Goal: Transaction & Acquisition: Obtain resource

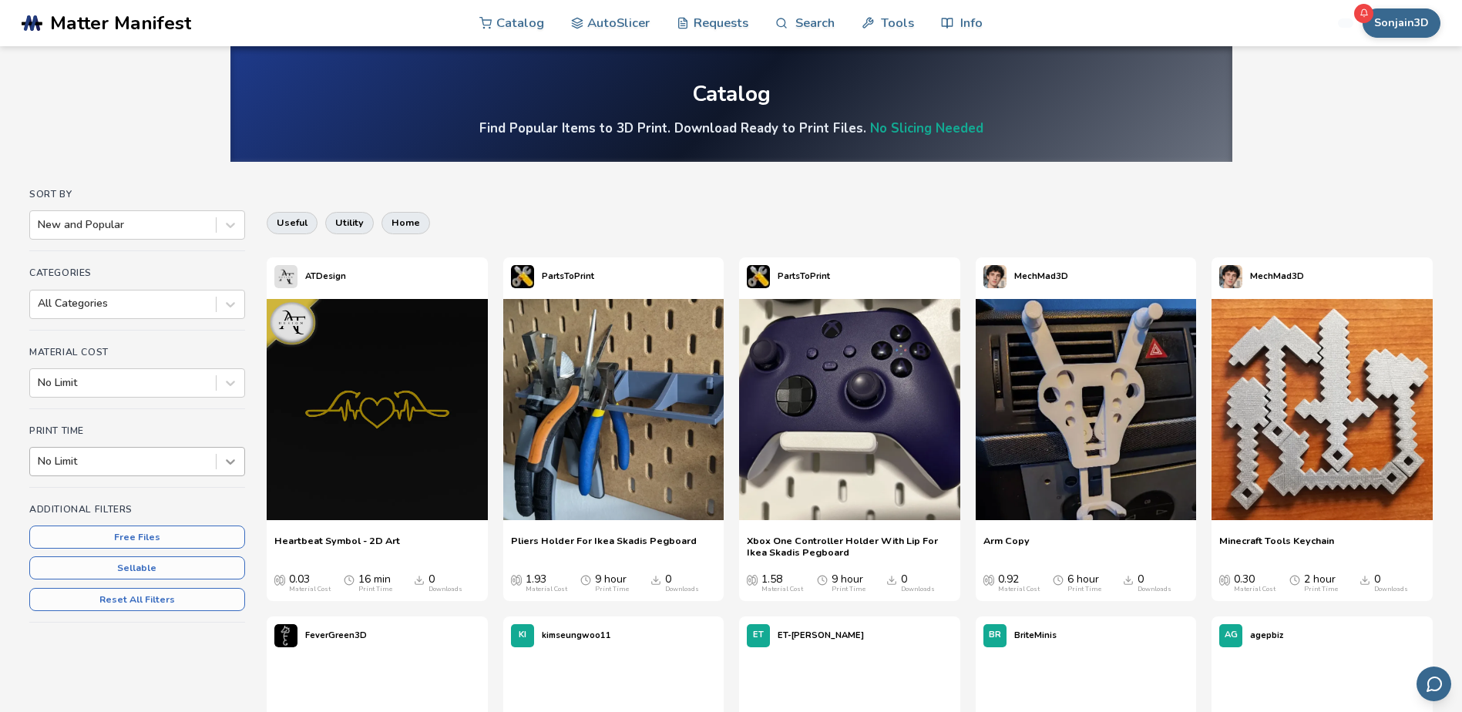
click at [228, 458] on icon at bounding box center [230, 461] width 15 height 15
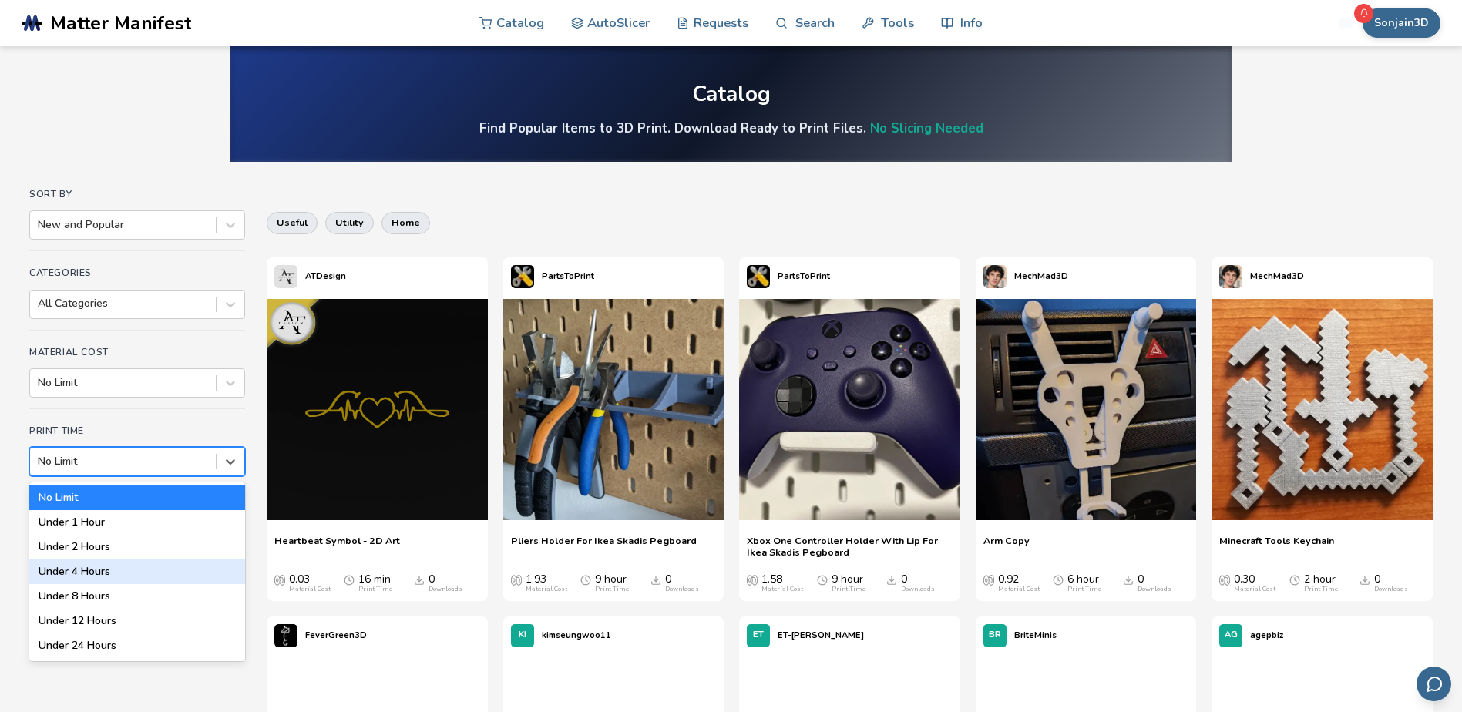
click at [91, 569] on div "Under 4 Hours" at bounding box center [137, 572] width 216 height 25
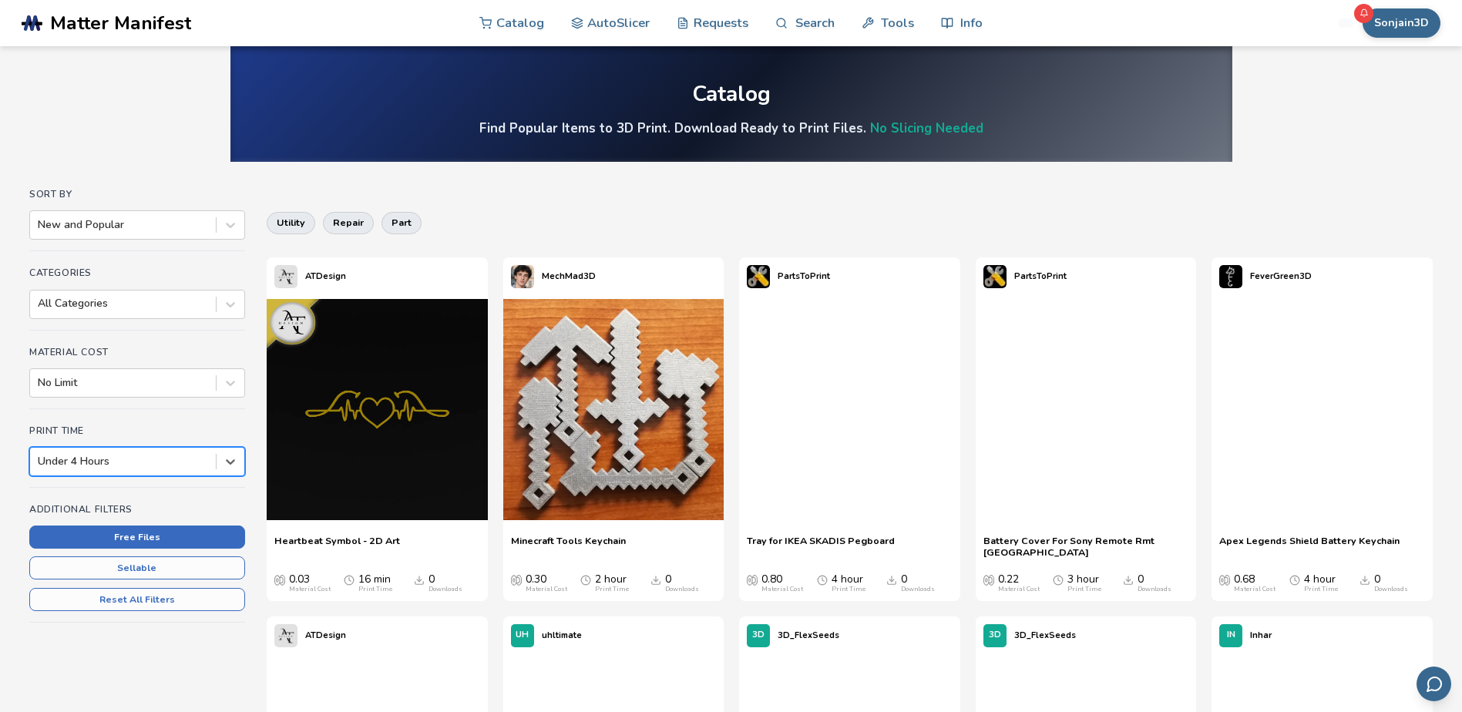
click at [145, 536] on button "Free Files" at bounding box center [137, 537] width 216 height 23
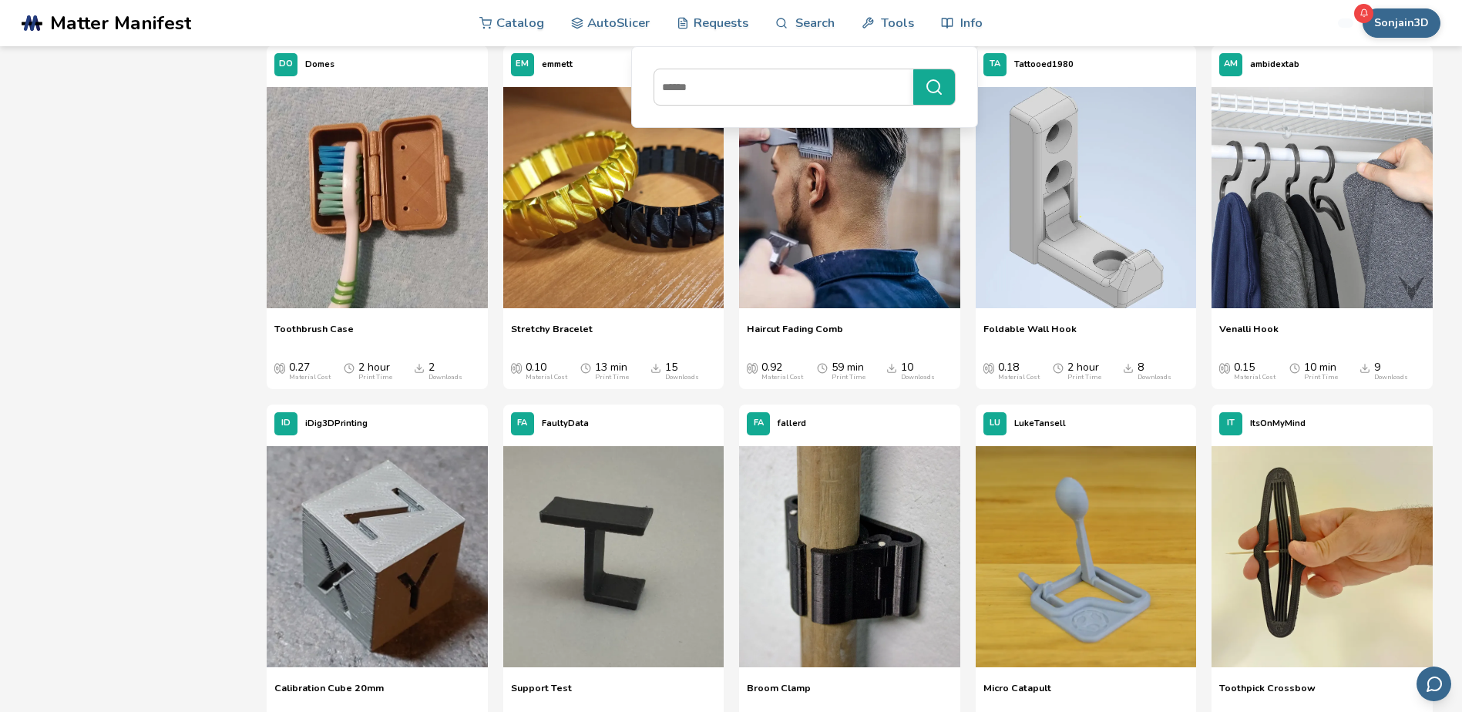
scroll to position [6244, 0]
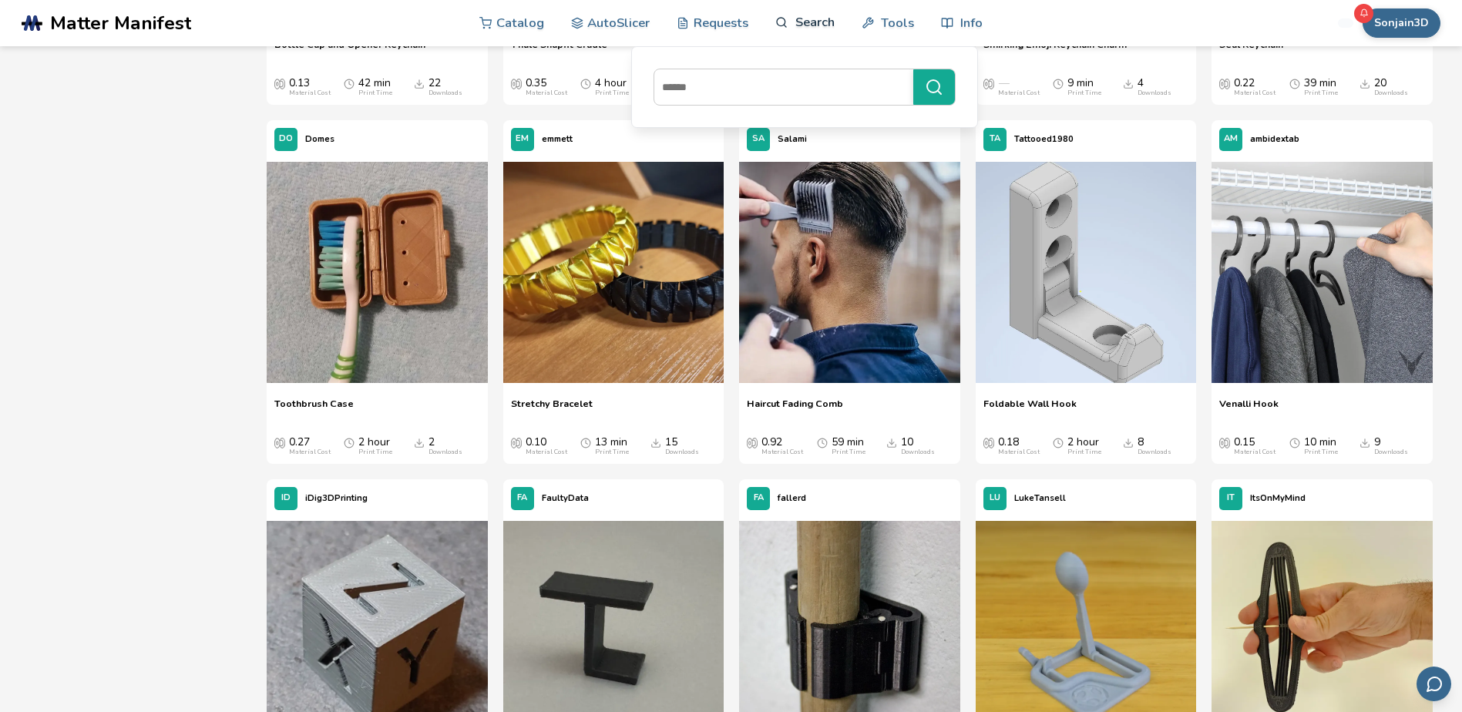
click at [795, 28] on link "Search" at bounding box center [804, 22] width 59 height 46
click at [743, 86] on input at bounding box center [779, 87] width 251 height 28
click at [723, 79] on input at bounding box center [779, 87] width 251 height 28
type input "*******"
click at [927, 97] on button "*******" at bounding box center [934, 86] width 42 height 35
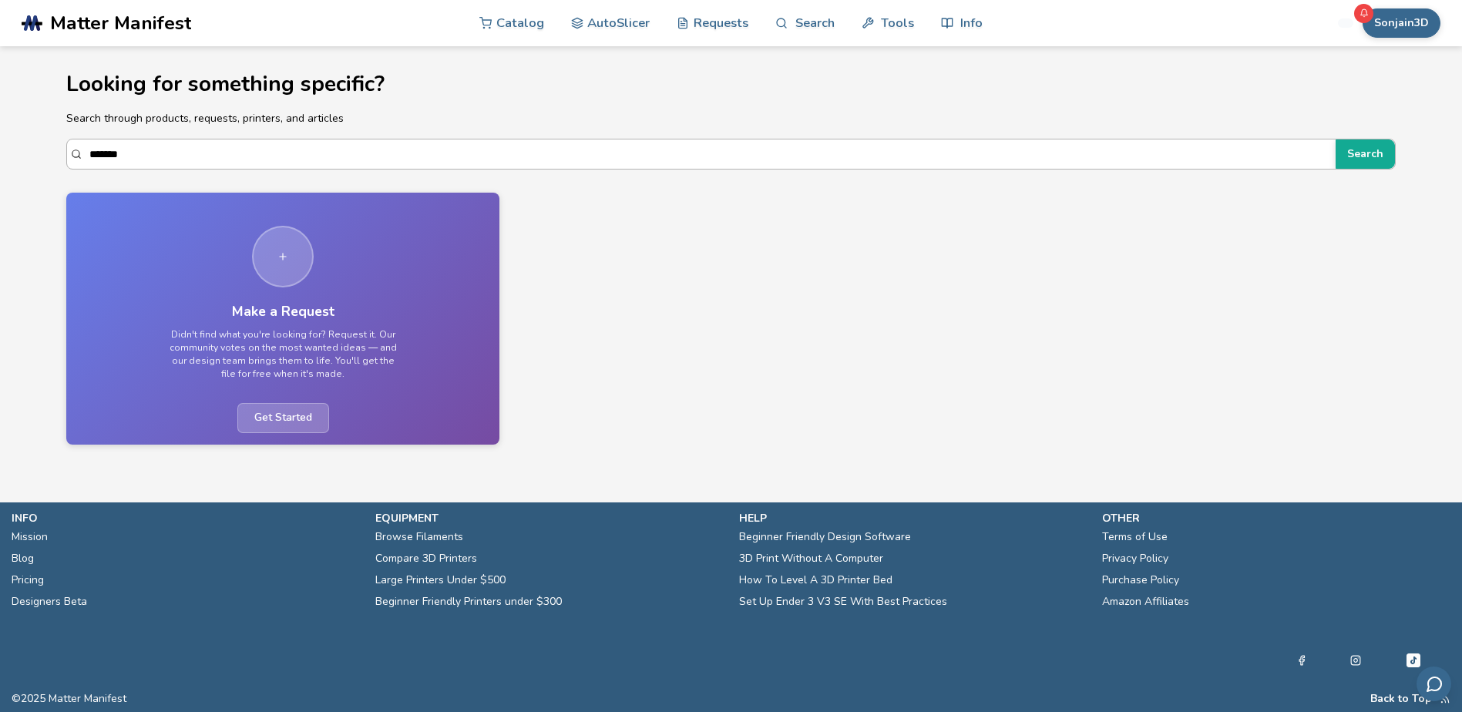
drag, startPoint x: 136, startPoint y: 153, endPoint x: 83, endPoint y: 156, distance: 52.5
click at [83, 156] on div "******* Search" at bounding box center [730, 154] width 1329 height 31
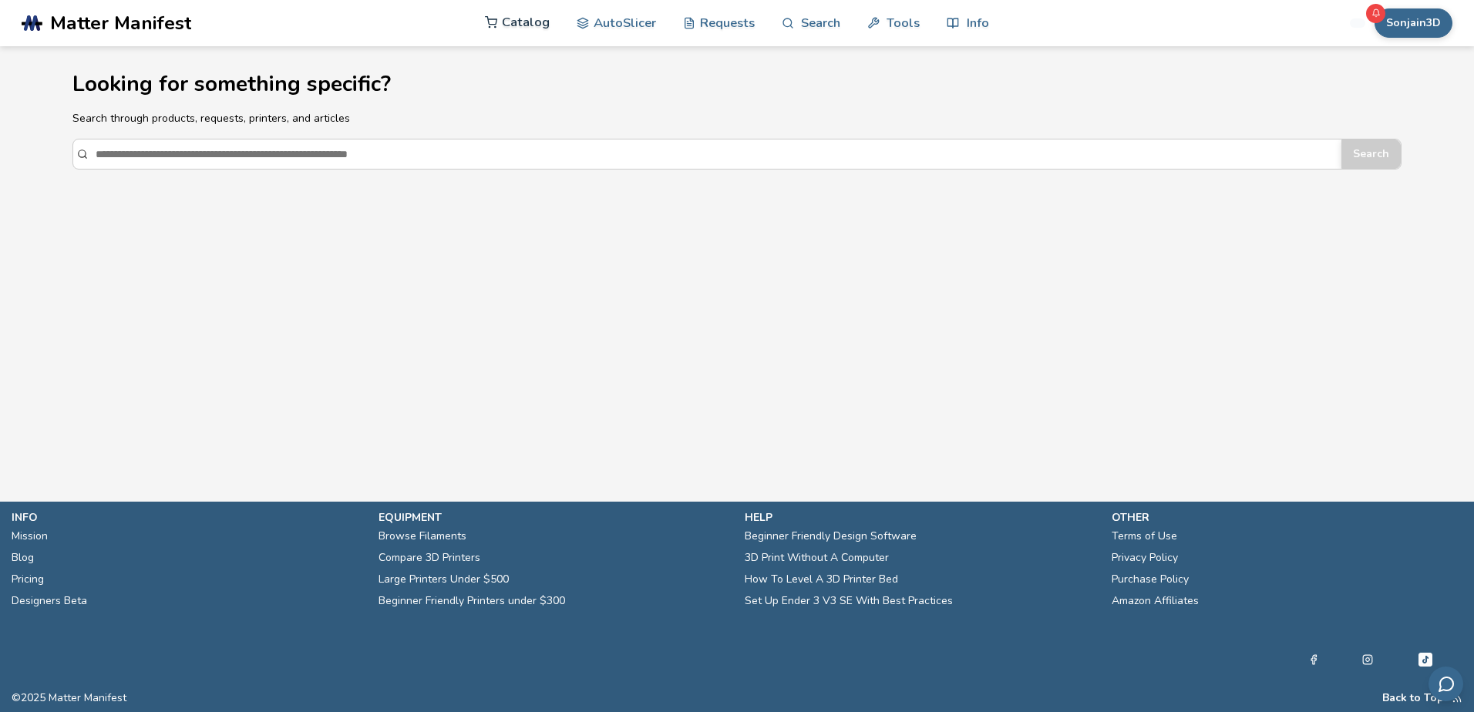
click at [527, 18] on link "Catalog" at bounding box center [517, 22] width 65 height 46
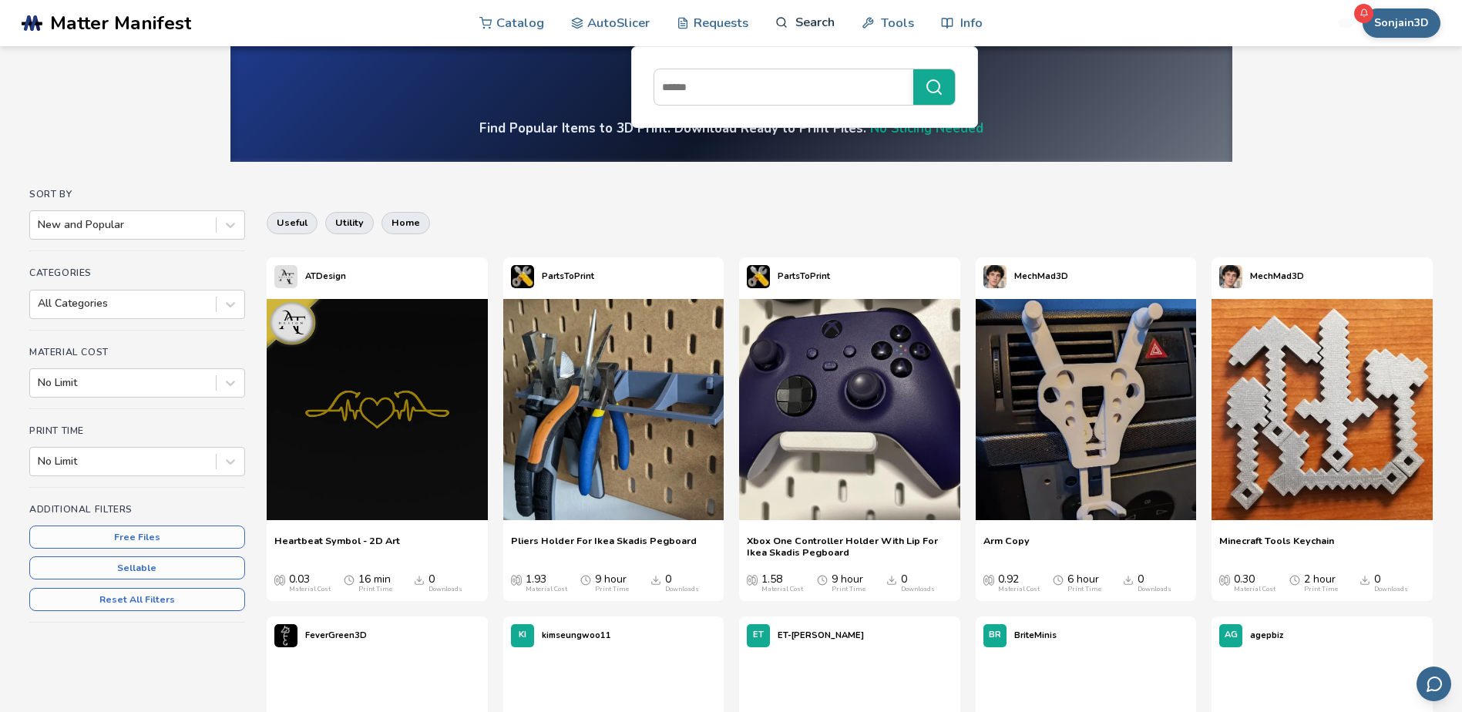
click at [800, 25] on link "Search" at bounding box center [804, 22] width 59 height 46
drag, startPoint x: 798, startPoint y: 23, endPoint x: 777, endPoint y: 39, distance: 26.4
click at [799, 23] on link "Search" at bounding box center [804, 22] width 59 height 46
click at [789, 22] on link "Search" at bounding box center [804, 22] width 59 height 46
click at [796, 19] on link "Search" at bounding box center [804, 22] width 59 height 46
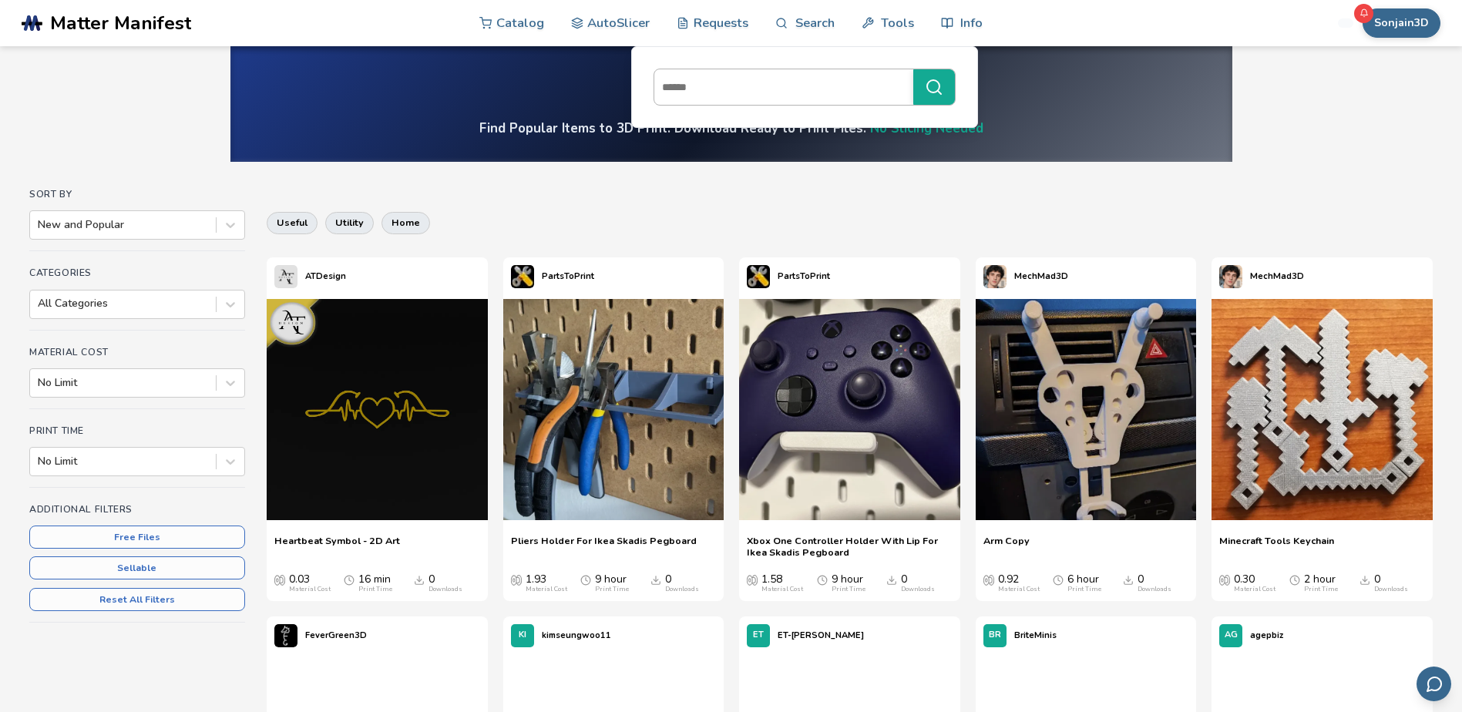
click at [816, 86] on input at bounding box center [779, 87] width 251 height 28
click at [814, 30] on link "Search" at bounding box center [804, 22] width 59 height 46
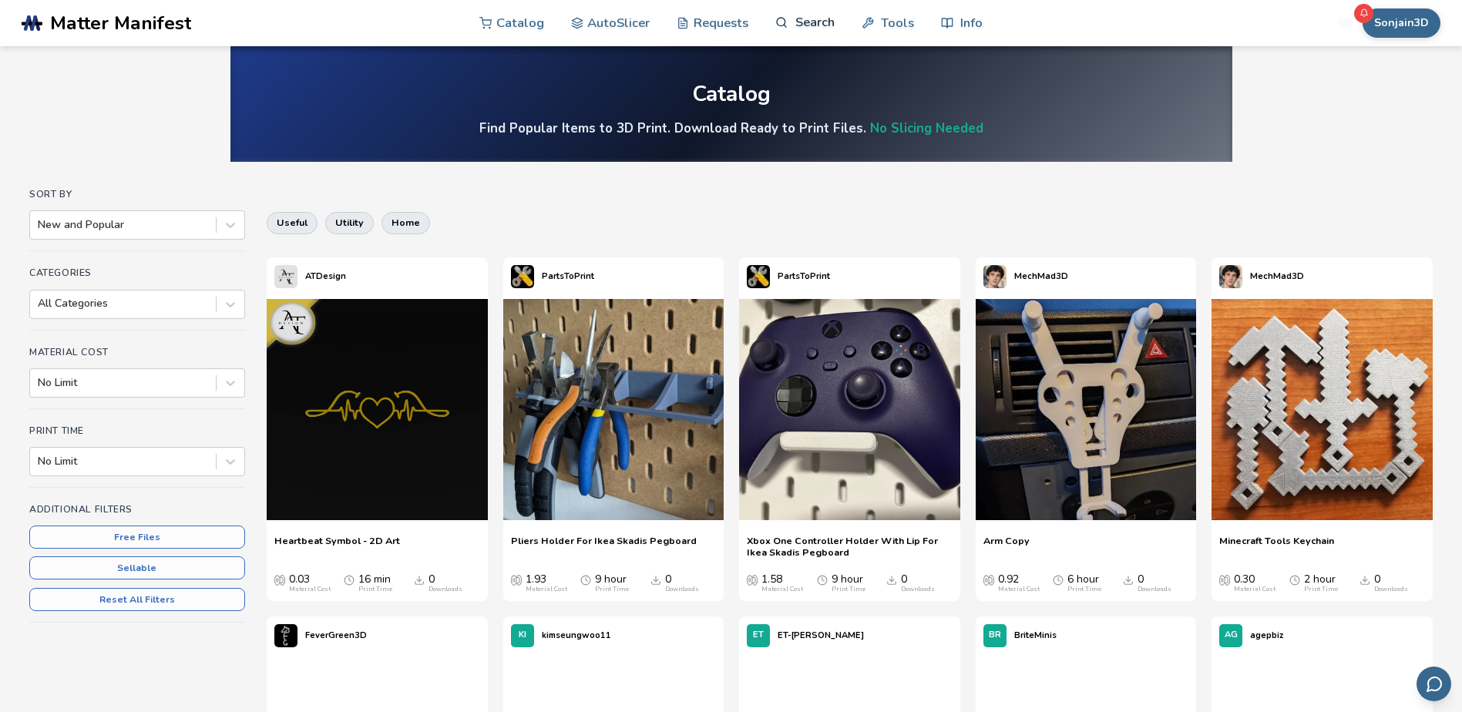
click at [812, 30] on link "Search" at bounding box center [804, 22] width 59 height 46
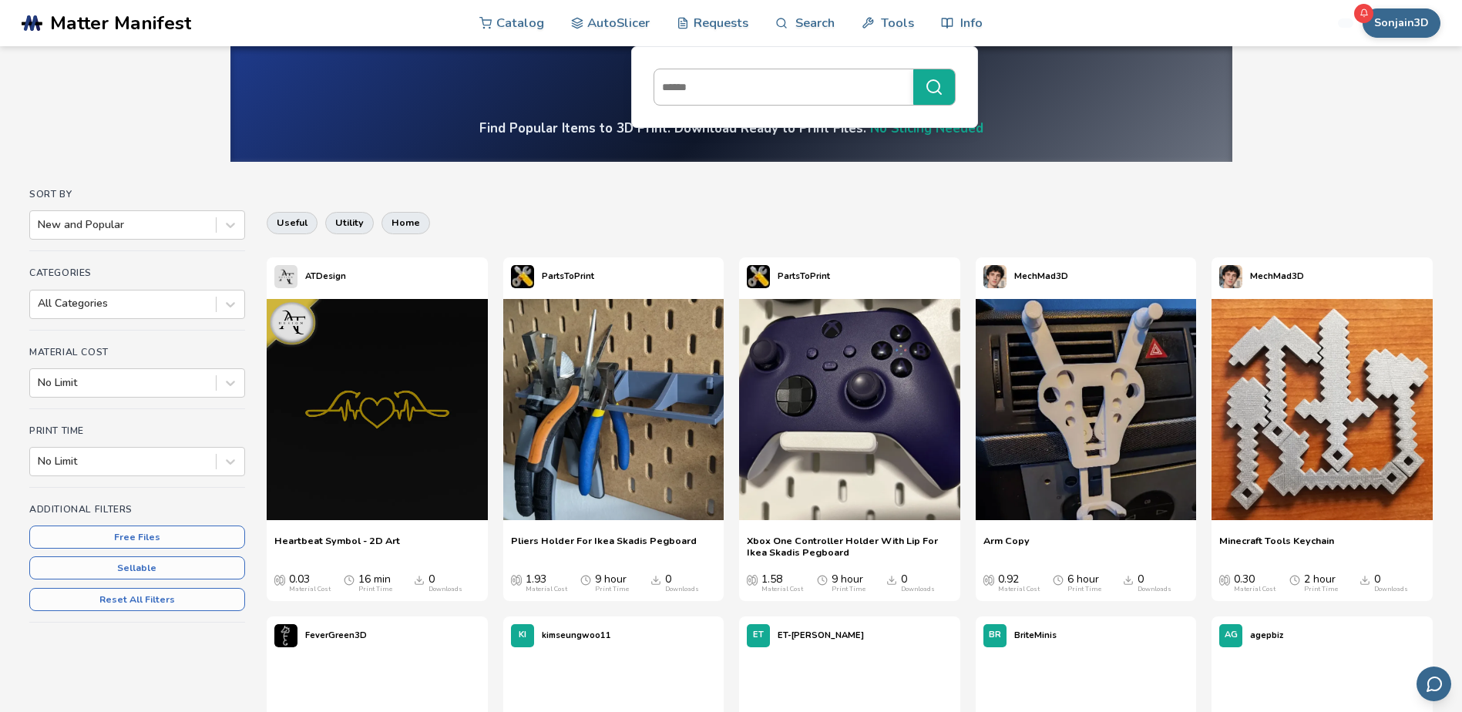
drag, startPoint x: 699, startPoint y: 83, endPoint x: 676, endPoint y: 77, distance: 23.9
click at [676, 77] on input at bounding box center [779, 87] width 251 height 28
paste input "*******"
click at [934, 89] on icon "submit" at bounding box center [934, 87] width 19 height 19
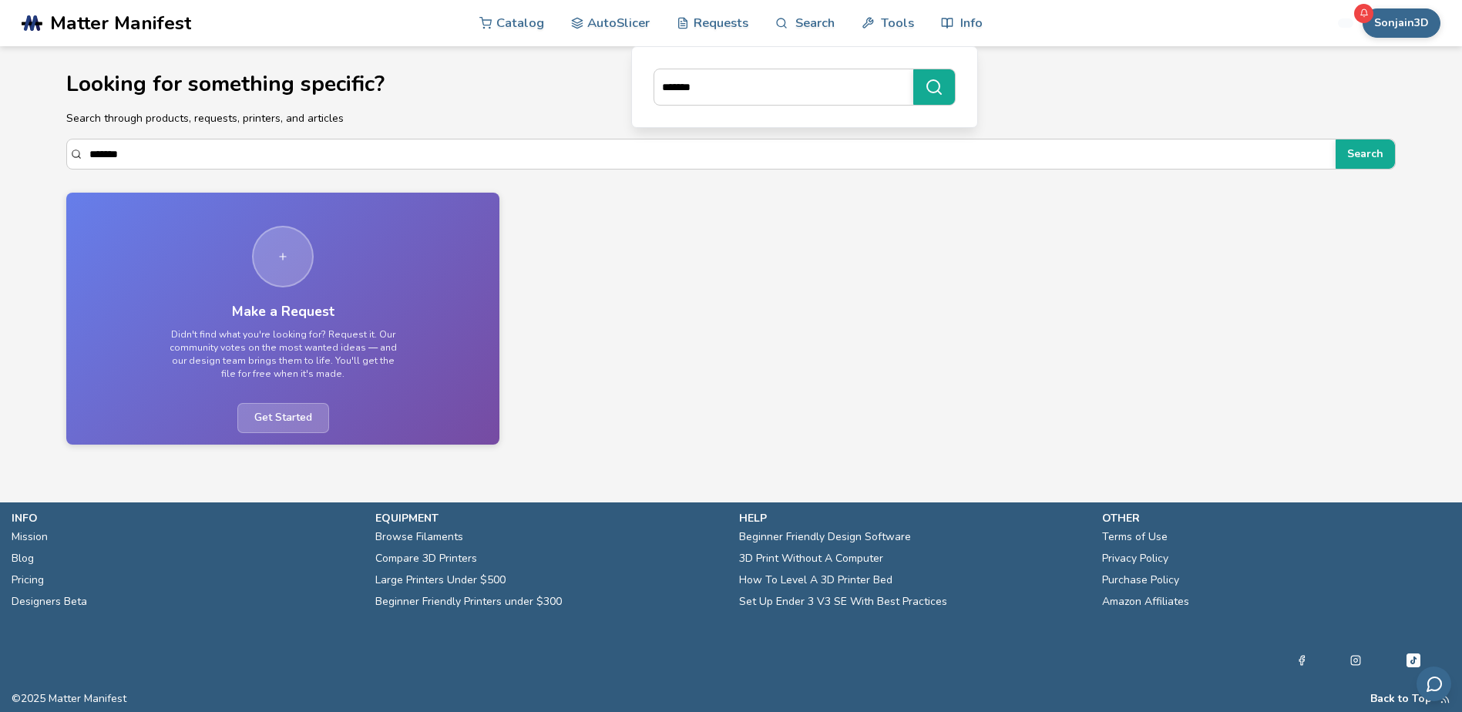
drag, startPoint x: 713, startPoint y: 86, endPoint x: 634, endPoint y: 86, distance: 78.6
click at [634, 86] on div "*******" at bounding box center [804, 87] width 347 height 82
type input "*******"
click at [913, 69] on button "*******" at bounding box center [934, 86] width 42 height 35
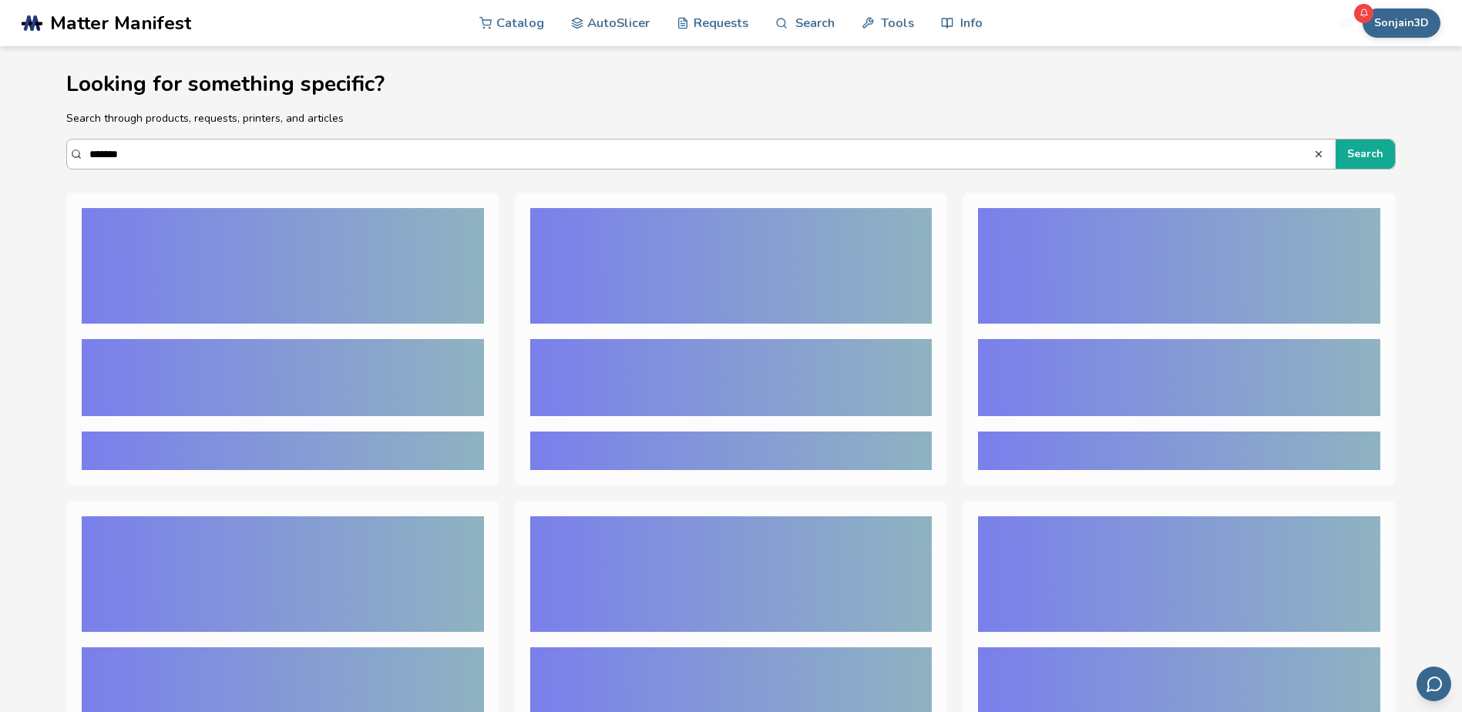
click at [74, 155] on icon at bounding box center [76, 154] width 11 height 11
click at [89, 155] on input "*******" at bounding box center [700, 154] width 1223 height 28
click at [134, 154] on input "*******" at bounding box center [700, 154] width 1223 height 28
drag, startPoint x: 161, startPoint y: 161, endPoint x: 79, endPoint y: 164, distance: 81.8
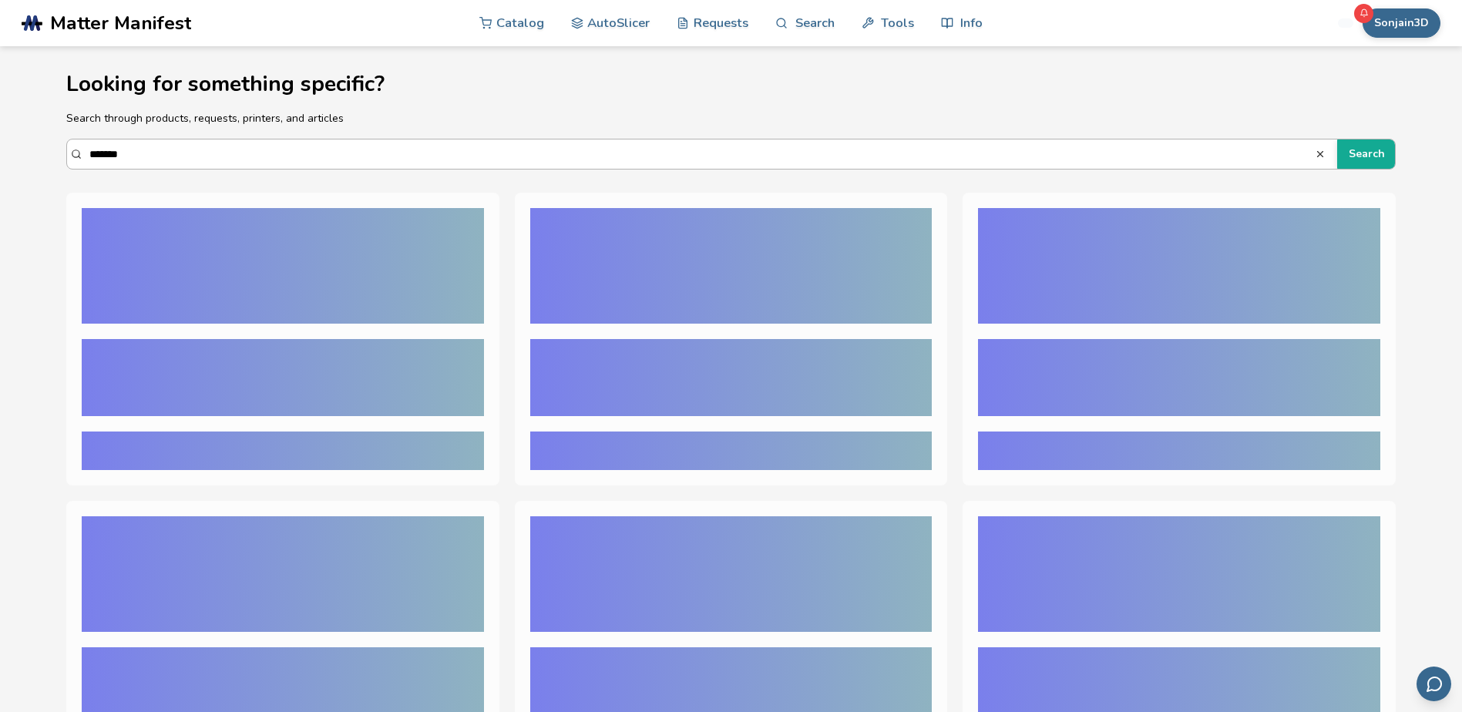
click at [79, 164] on div "******* Search" at bounding box center [730, 154] width 1329 height 31
drag, startPoint x: 170, startPoint y: 161, endPoint x: 65, endPoint y: 157, distance: 104.9
click at [65, 157] on section "Looking for something specific? Search through products, requests, printers, an…" at bounding box center [732, 425] width 1388 height 759
click at [1337, 140] on button "Search" at bounding box center [1366, 154] width 59 height 29
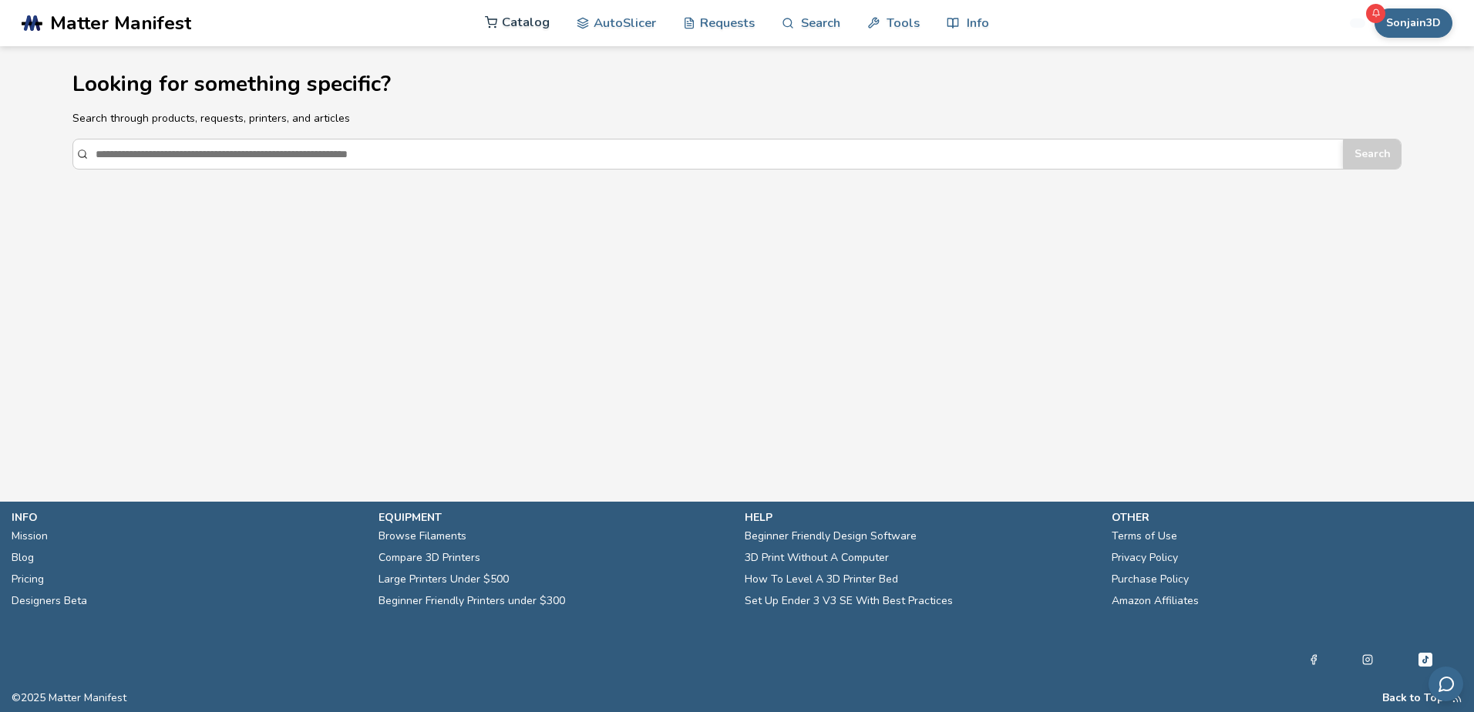
click at [520, 25] on link "Catalog" at bounding box center [517, 22] width 65 height 46
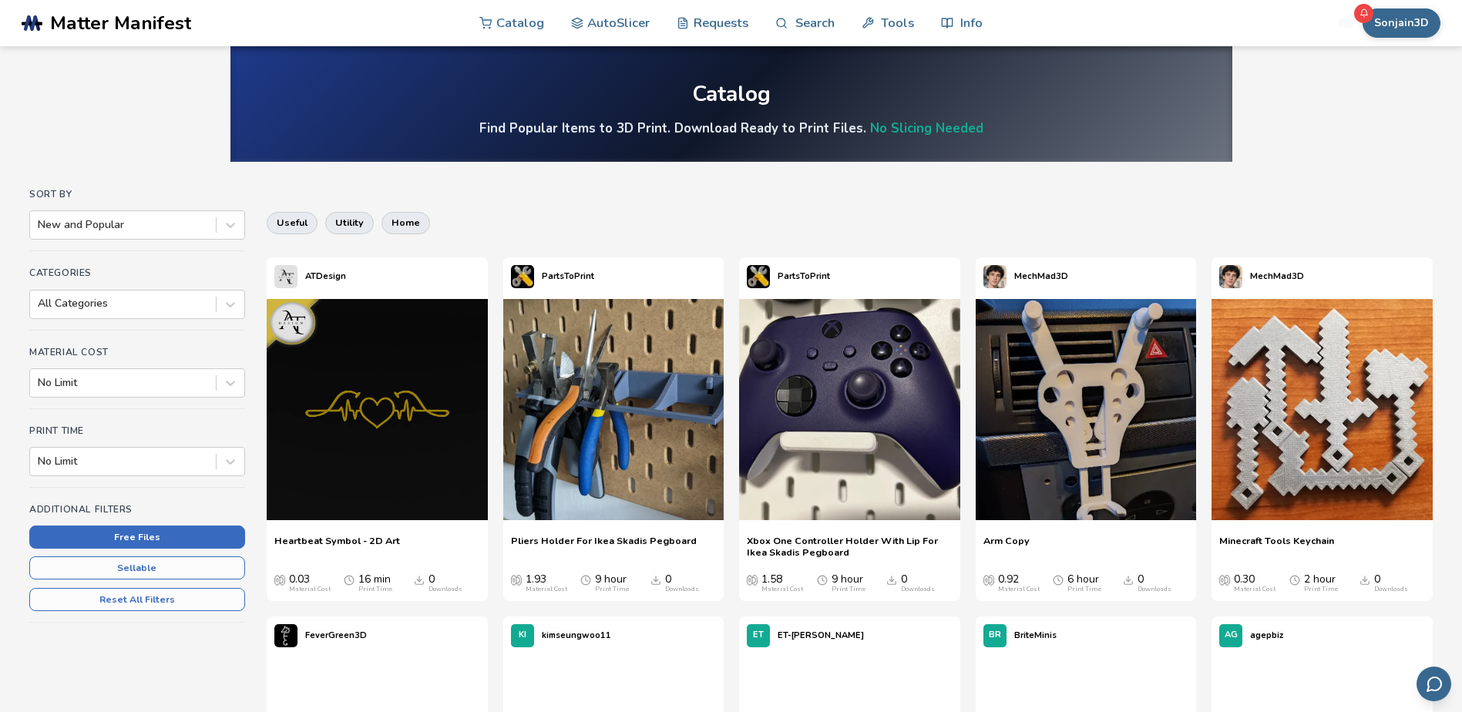
click at [167, 536] on button "Free Files" at bounding box center [137, 537] width 216 height 23
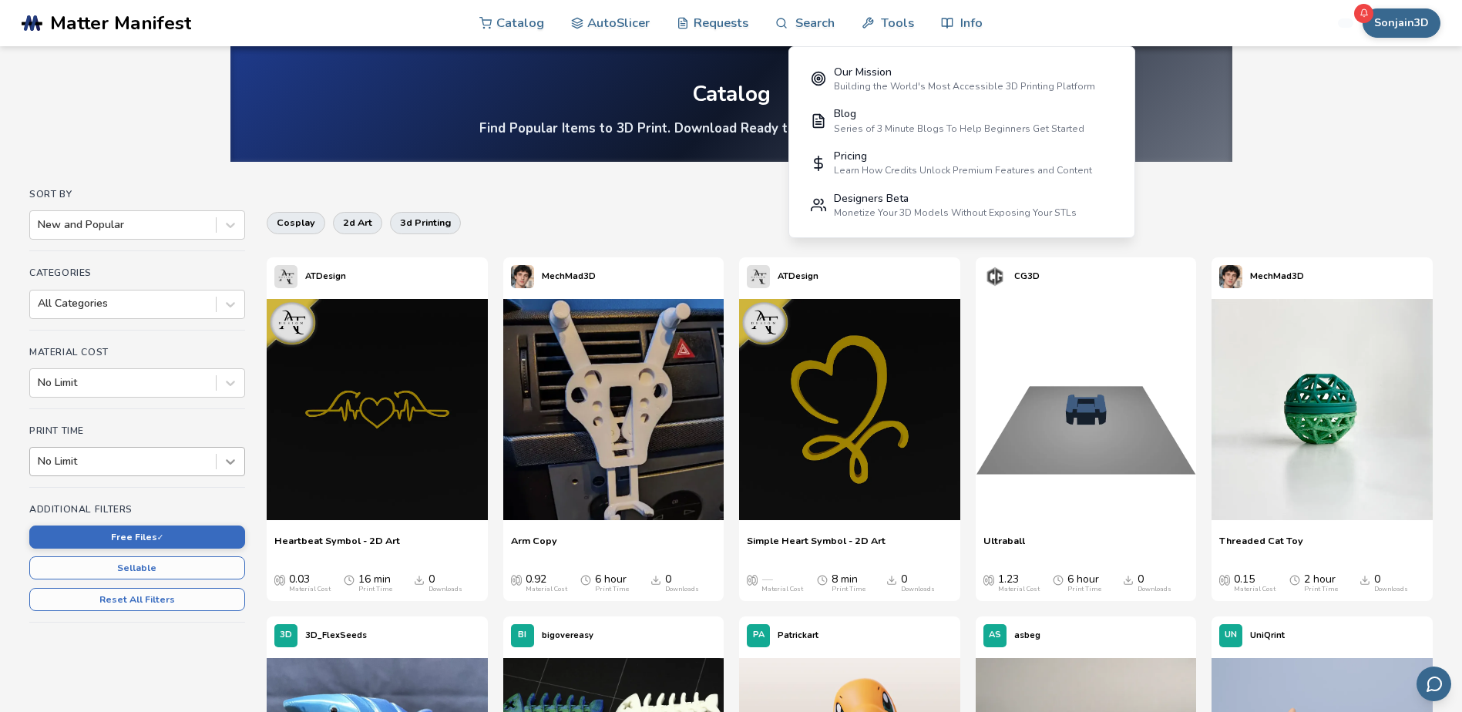
click at [228, 463] on icon at bounding box center [230, 461] width 9 height 5
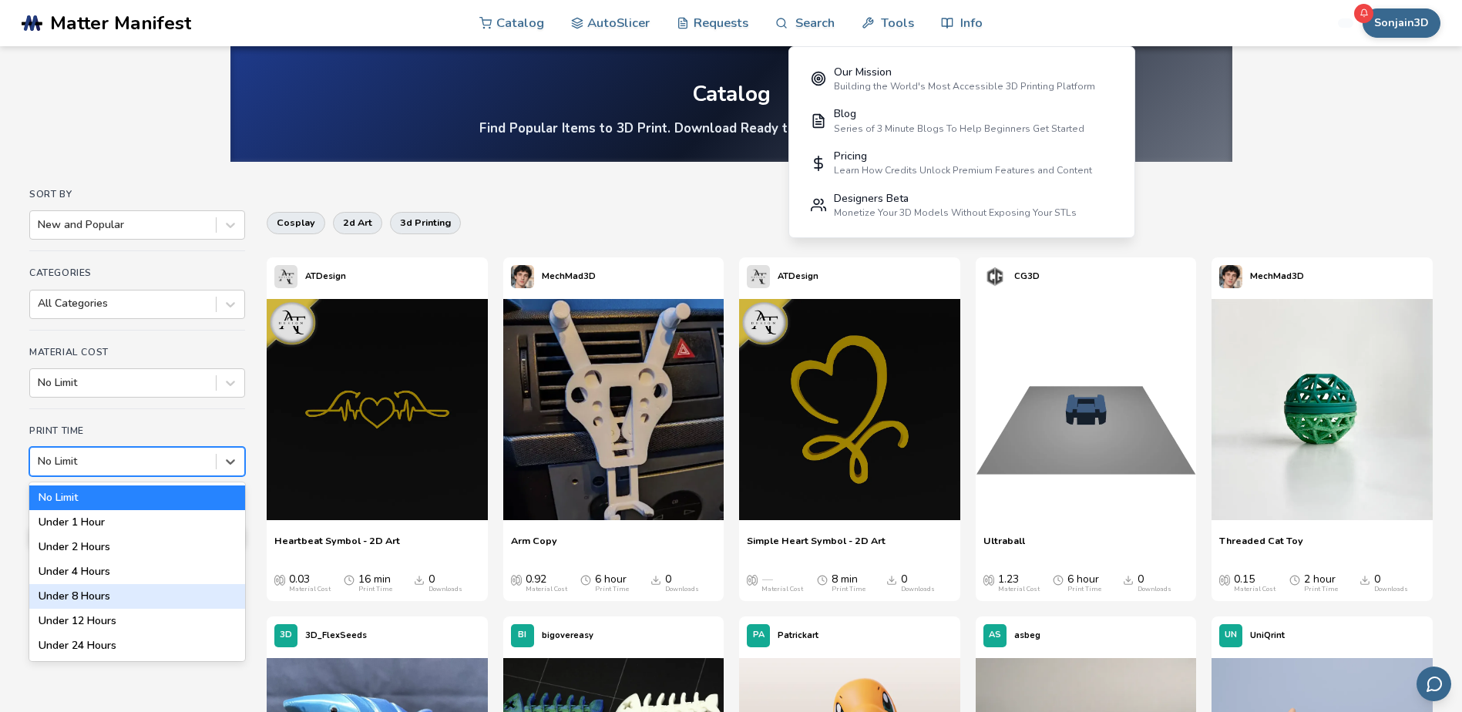
click at [64, 597] on div "Under 8 Hours" at bounding box center [137, 596] width 216 height 25
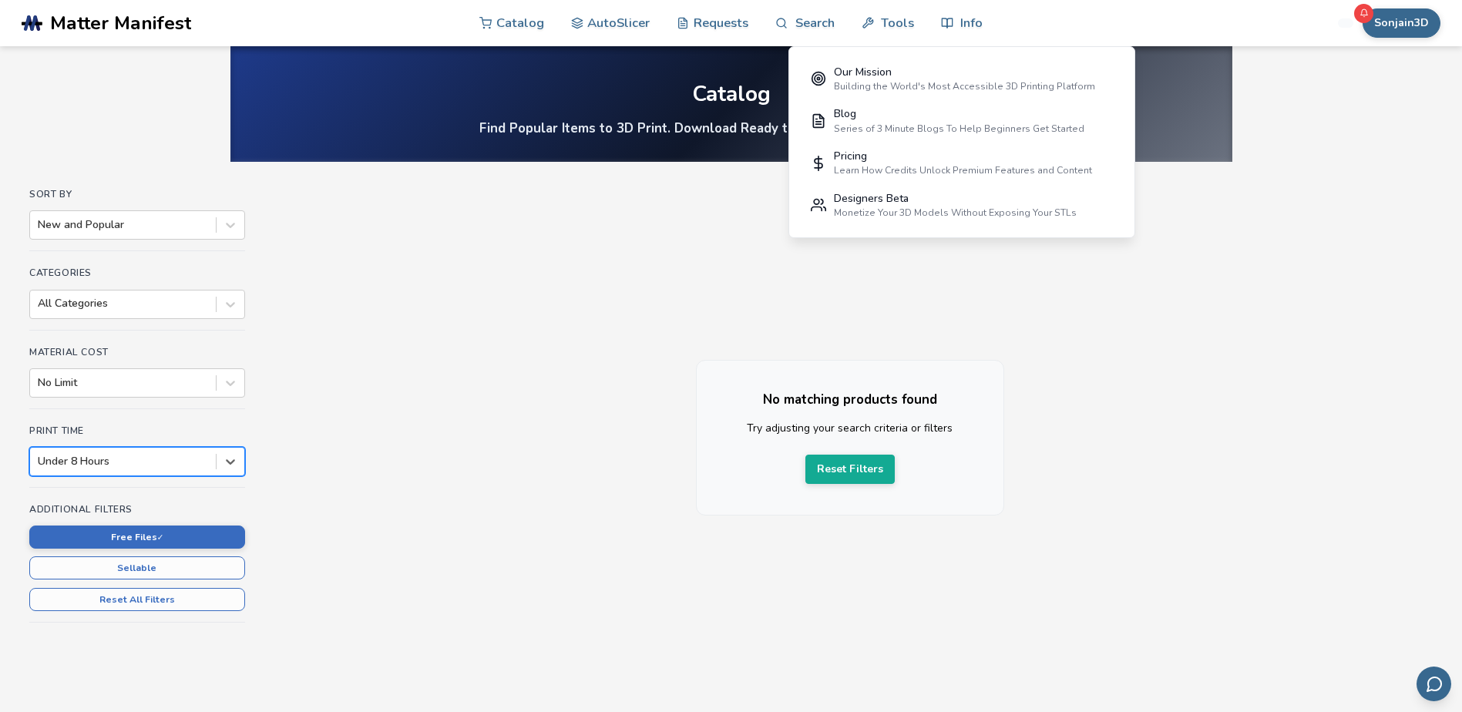
click at [432, 220] on div "Sort By New and Popular Categories All Categories Material Cost No Limit Print …" at bounding box center [731, 430] width 1404 height 483
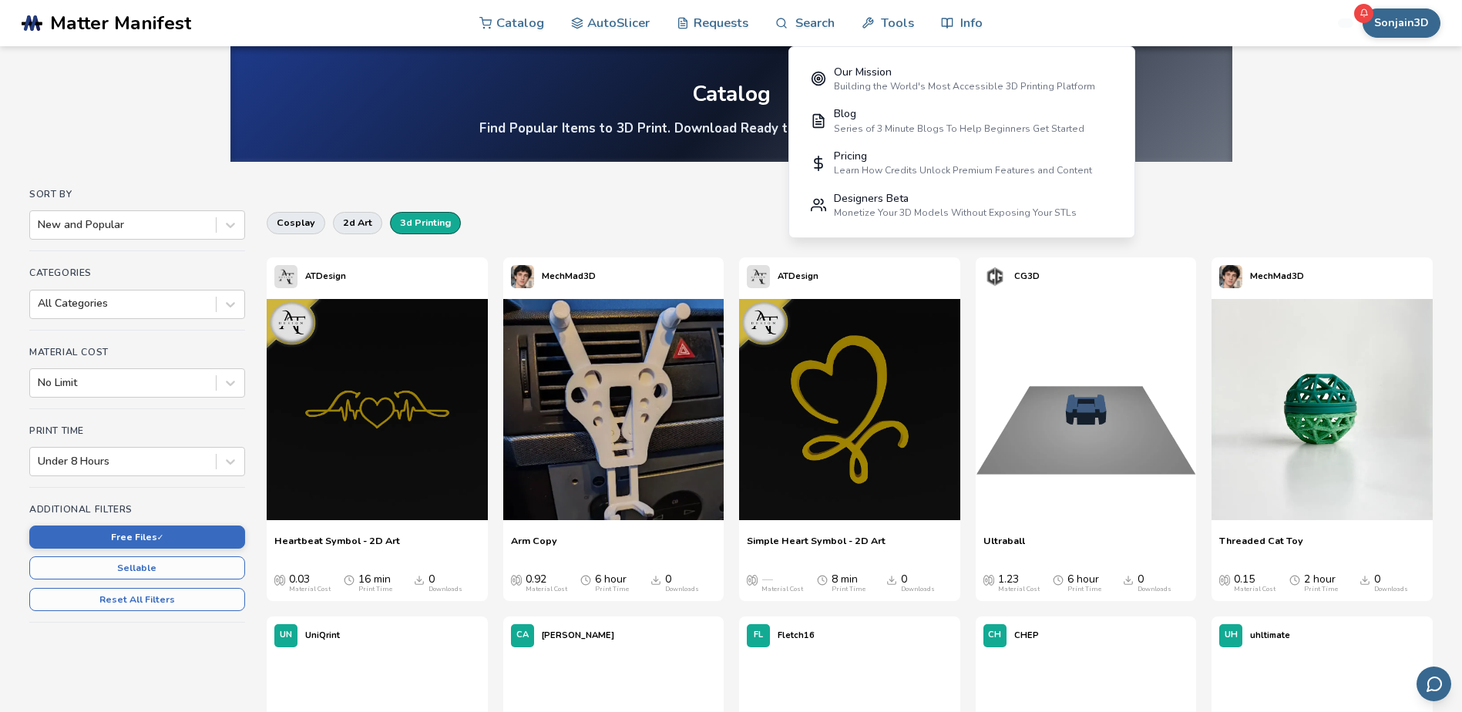
click at [417, 217] on button "3d printing" at bounding box center [425, 223] width 71 height 22
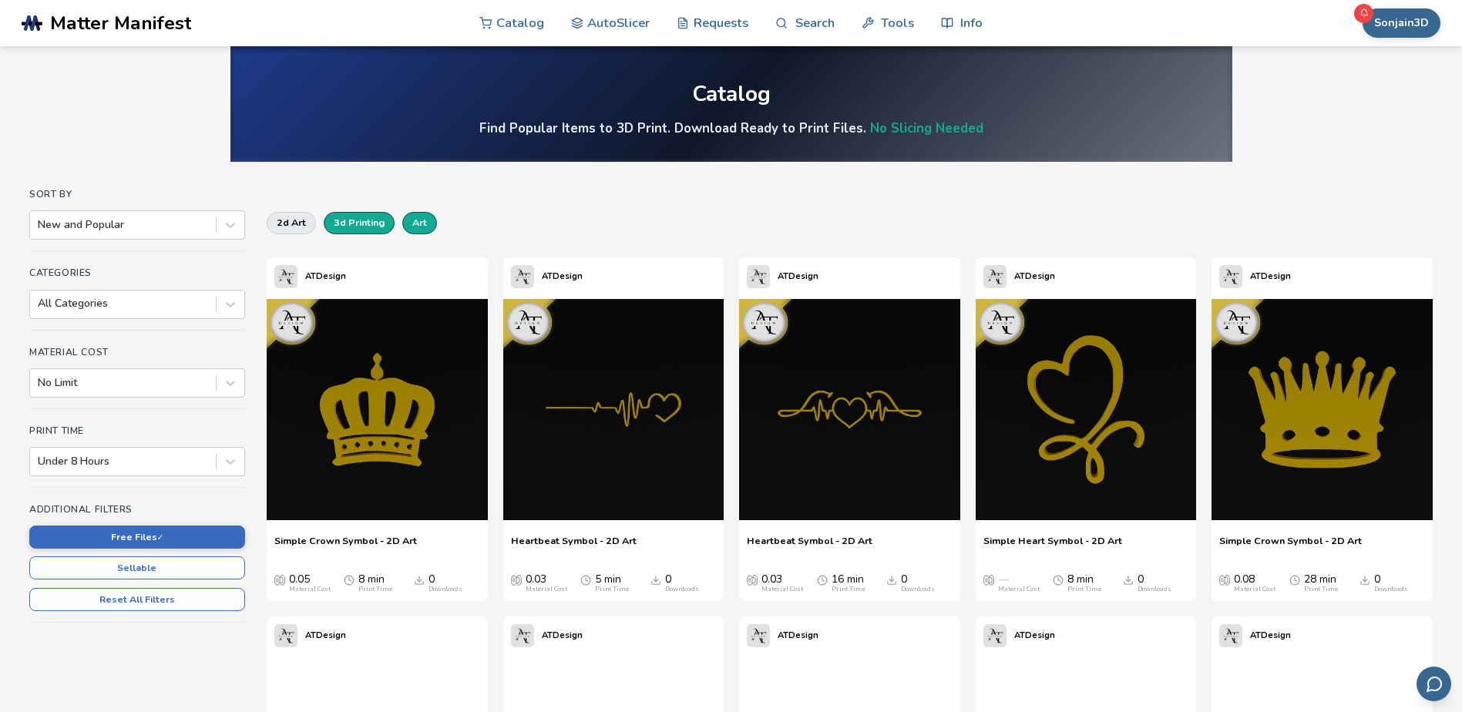
click at [429, 224] on button "art" at bounding box center [419, 223] width 35 height 22
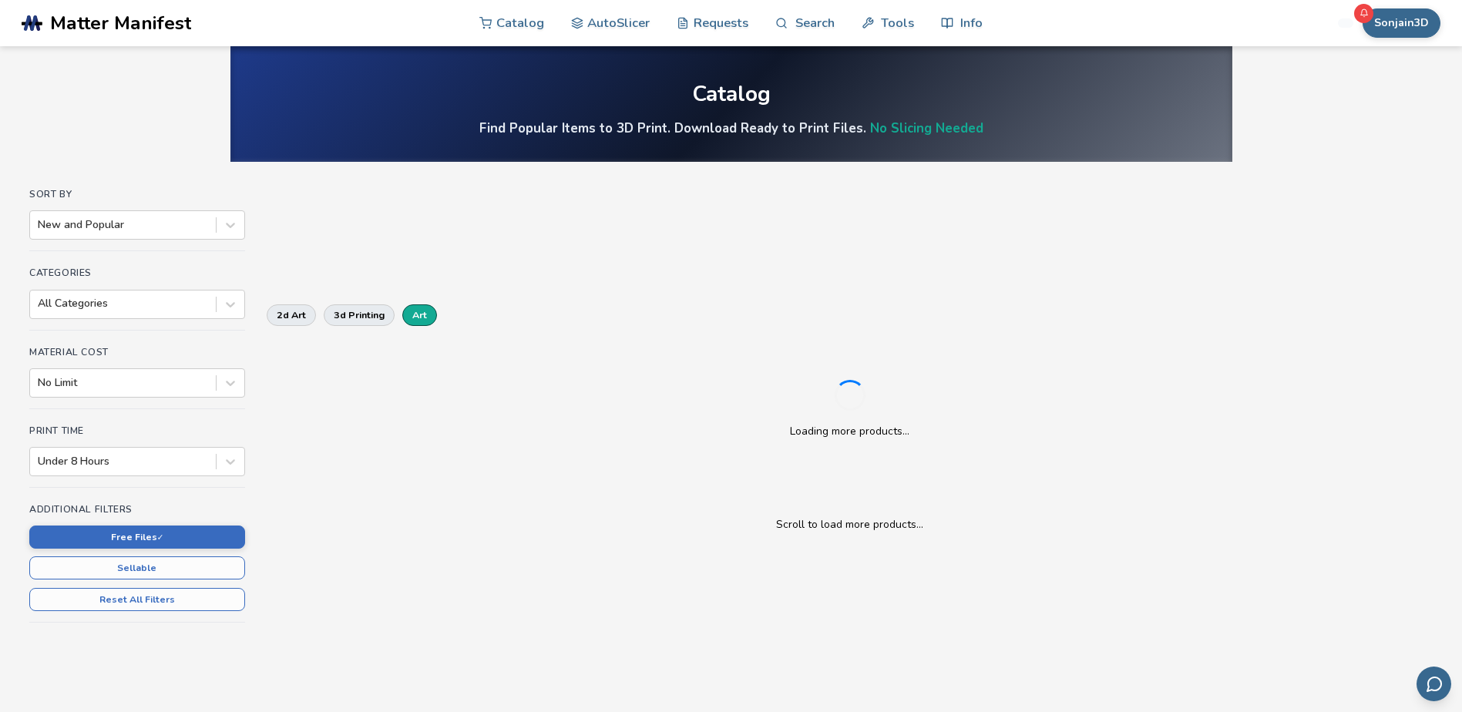
click at [371, 221] on div "Sort By New and Popular Categories All Categories Material Cost No Limit Print …" at bounding box center [731, 430] width 1404 height 483
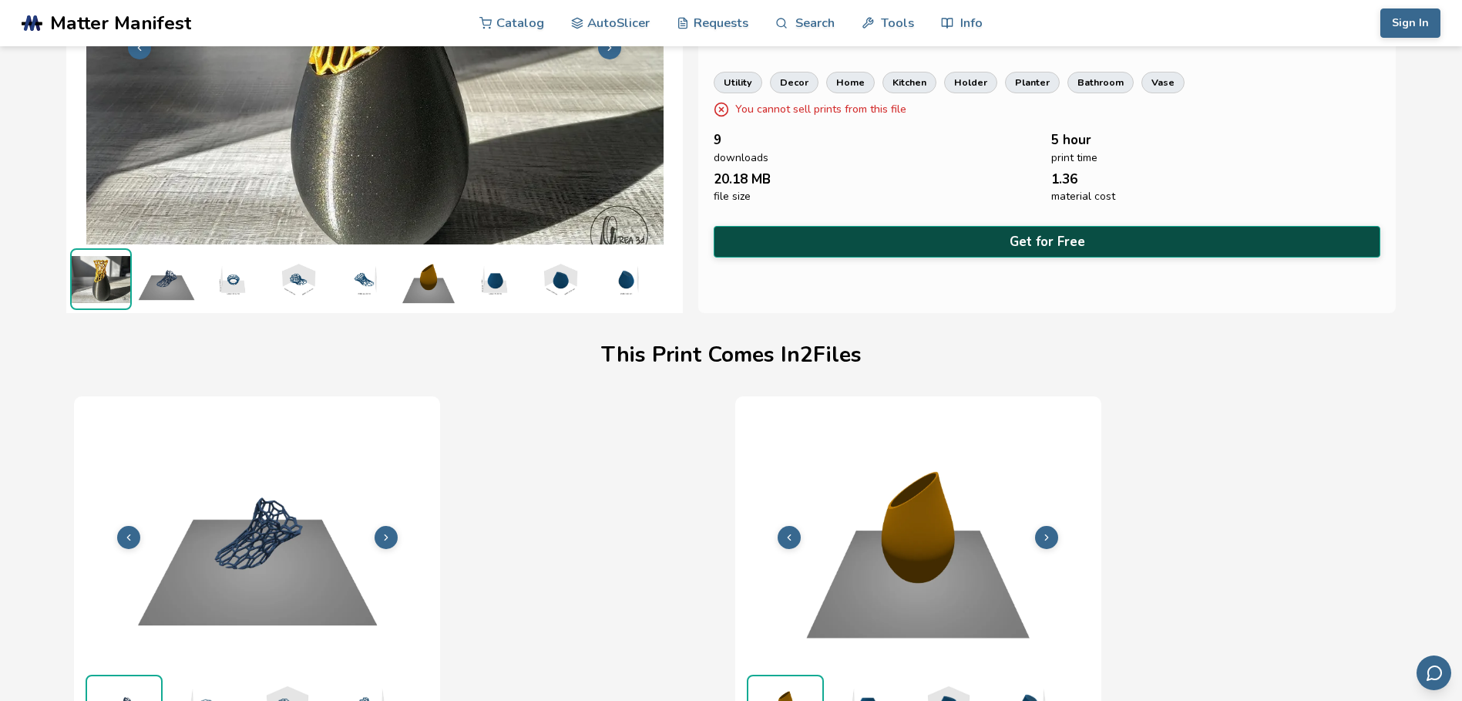
click at [1018, 241] on button "Get for Free" at bounding box center [1047, 242] width 666 height 32
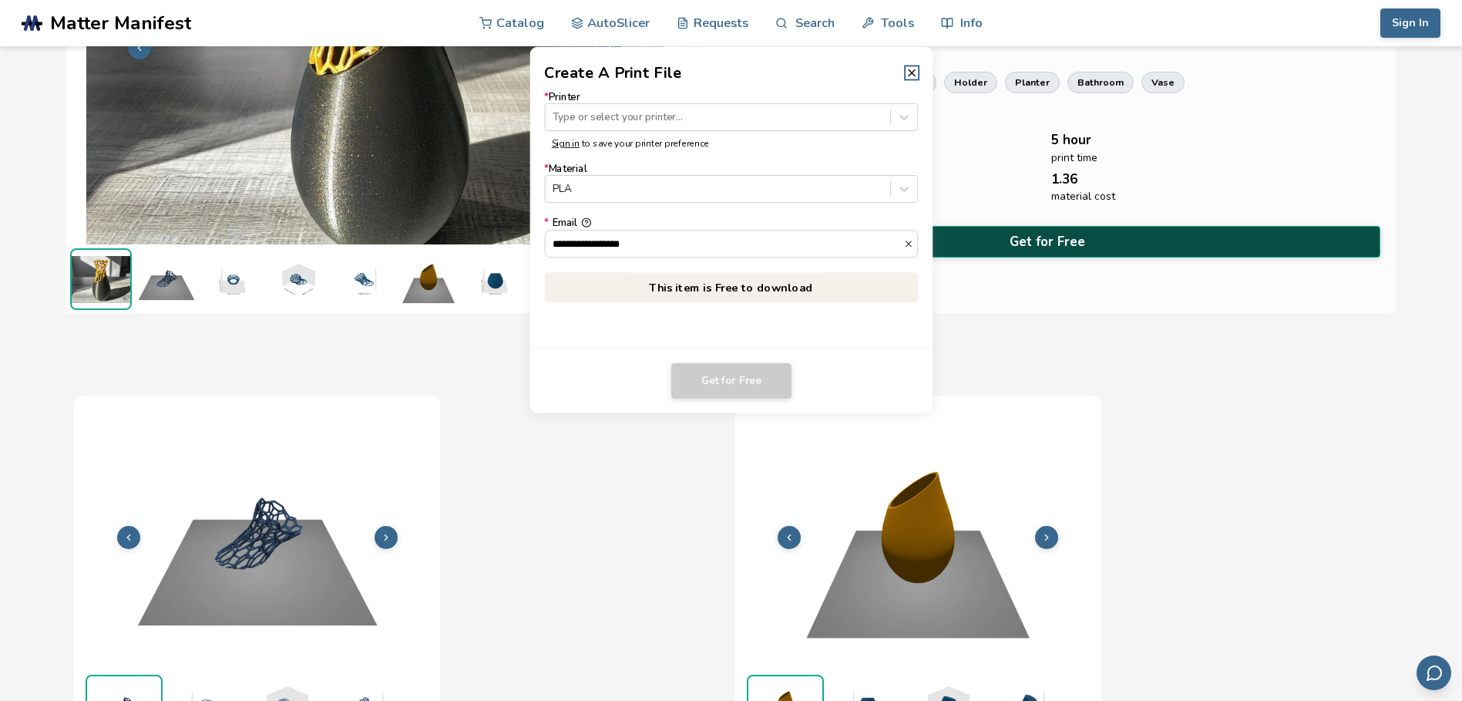
scroll to position [207, 0]
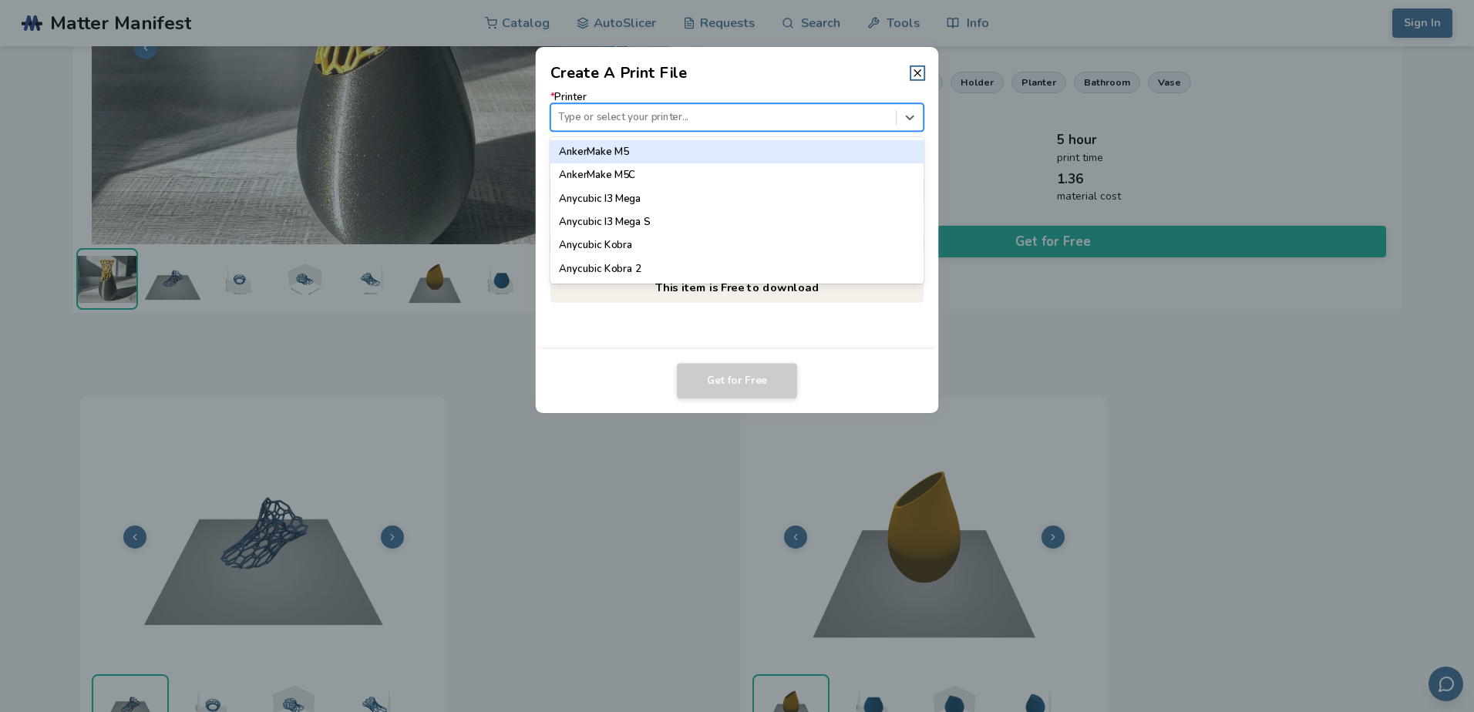
click at [819, 125] on div "Type or select your printer..." at bounding box center [723, 117] width 345 height 21
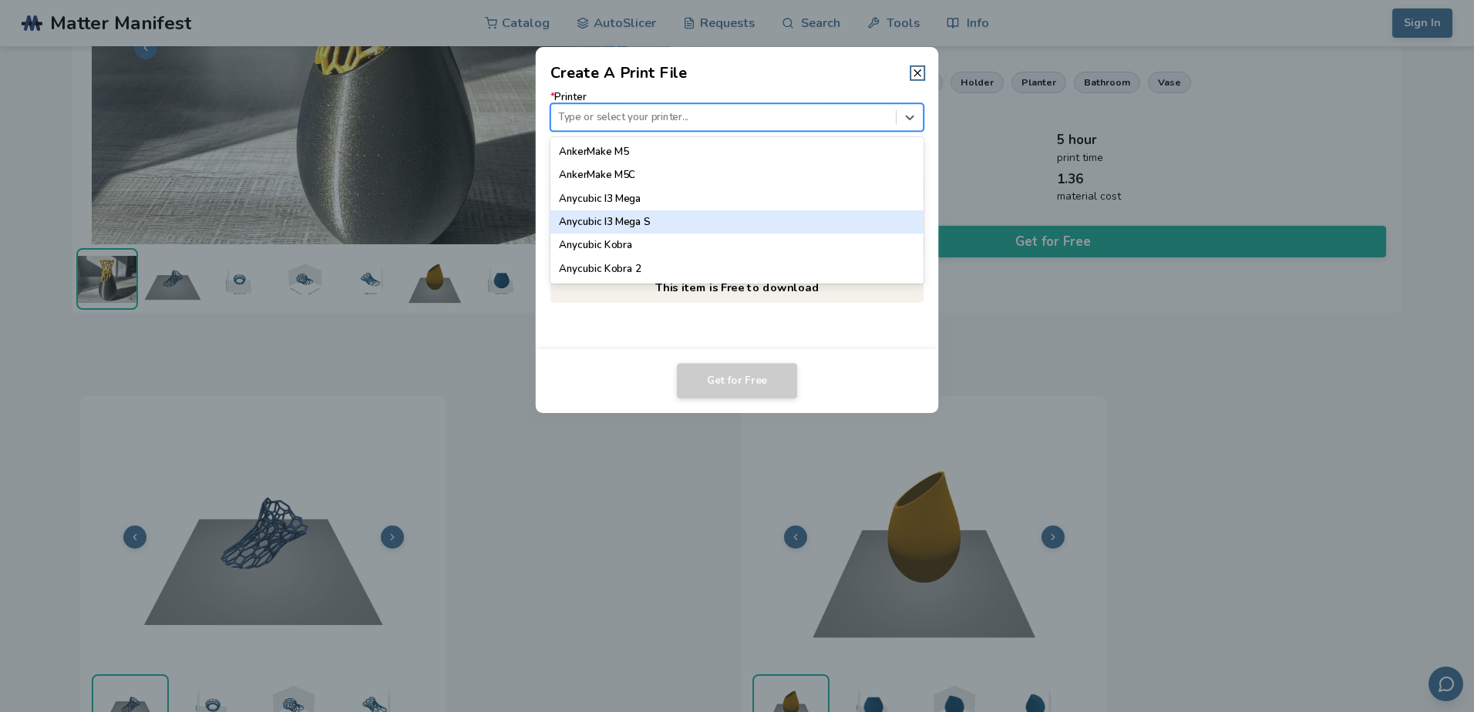
click at [616, 221] on div "Anycubic I3 Mega S" at bounding box center [737, 221] width 374 height 23
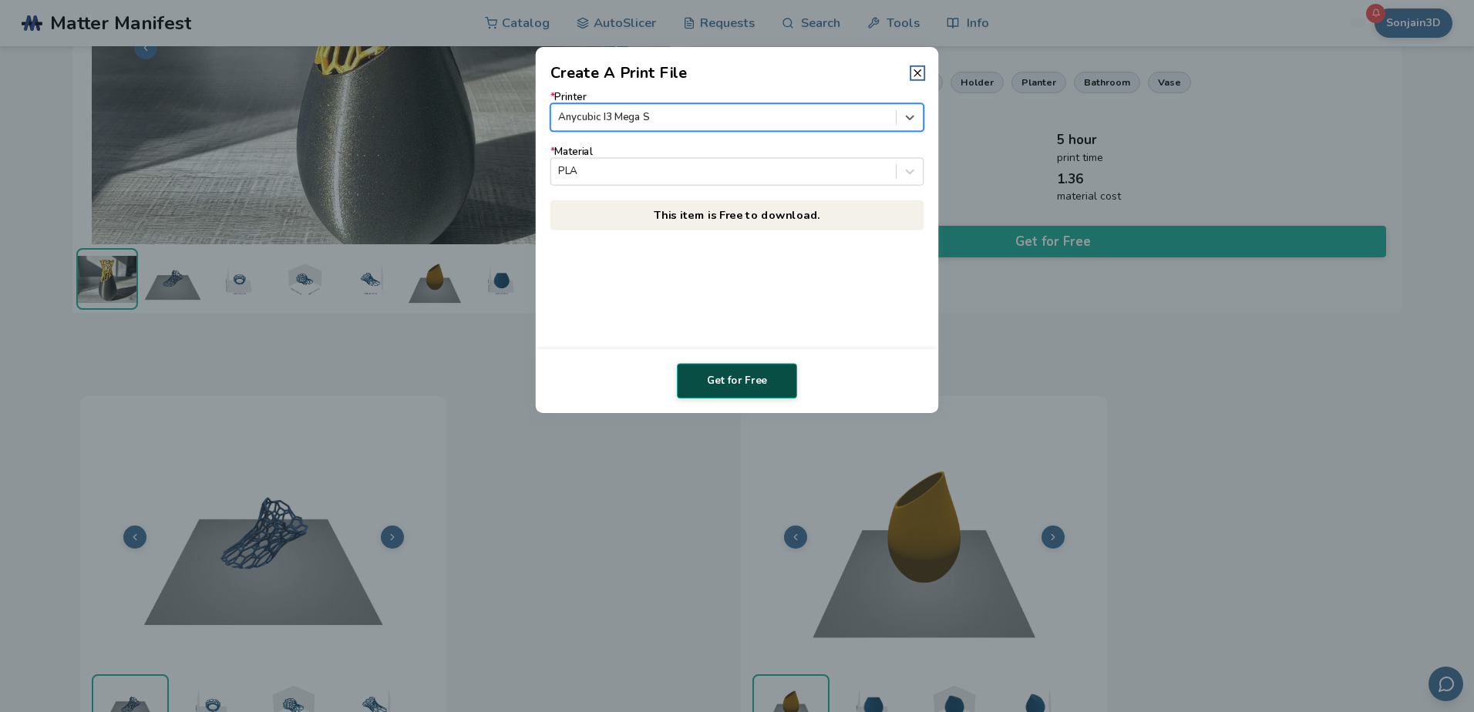
click at [752, 375] on button "Get for Free" at bounding box center [737, 380] width 120 height 35
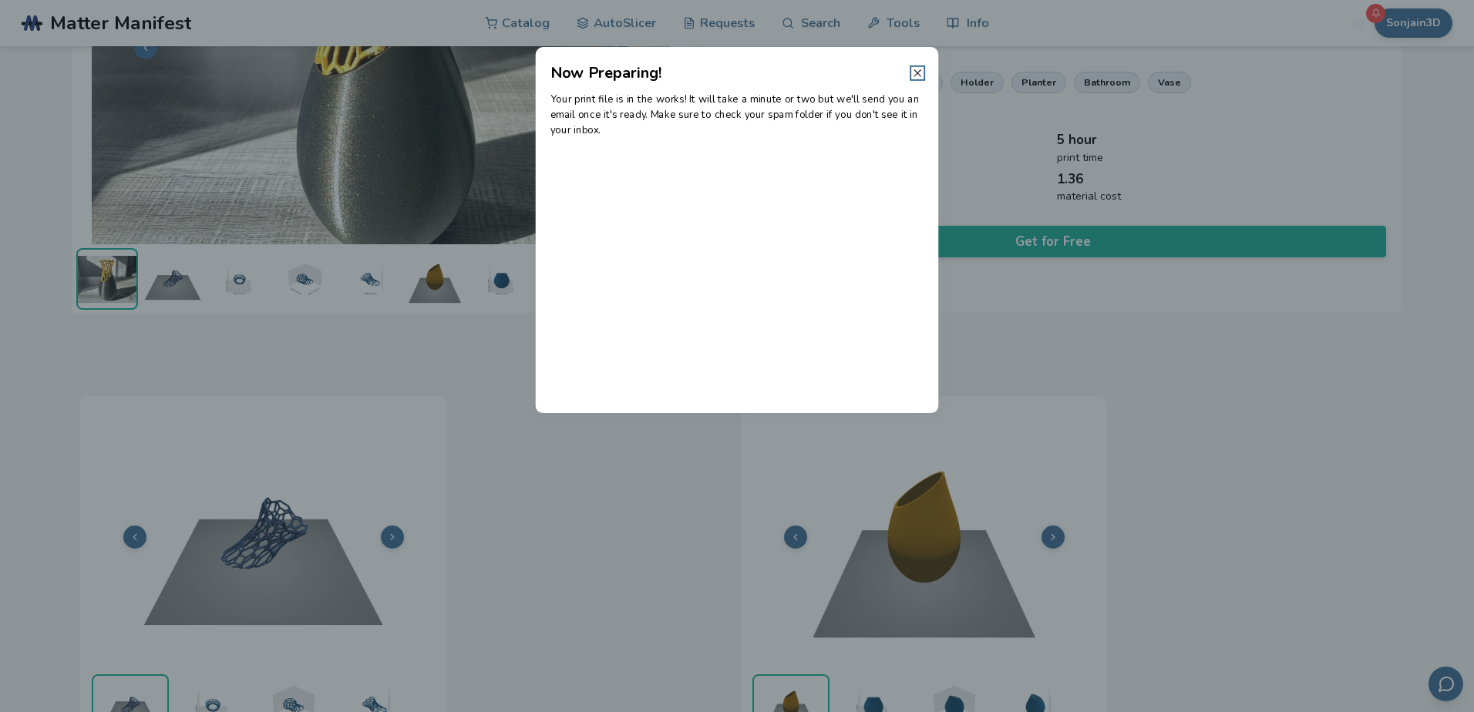
click at [922, 76] on icon at bounding box center [917, 73] width 12 height 12
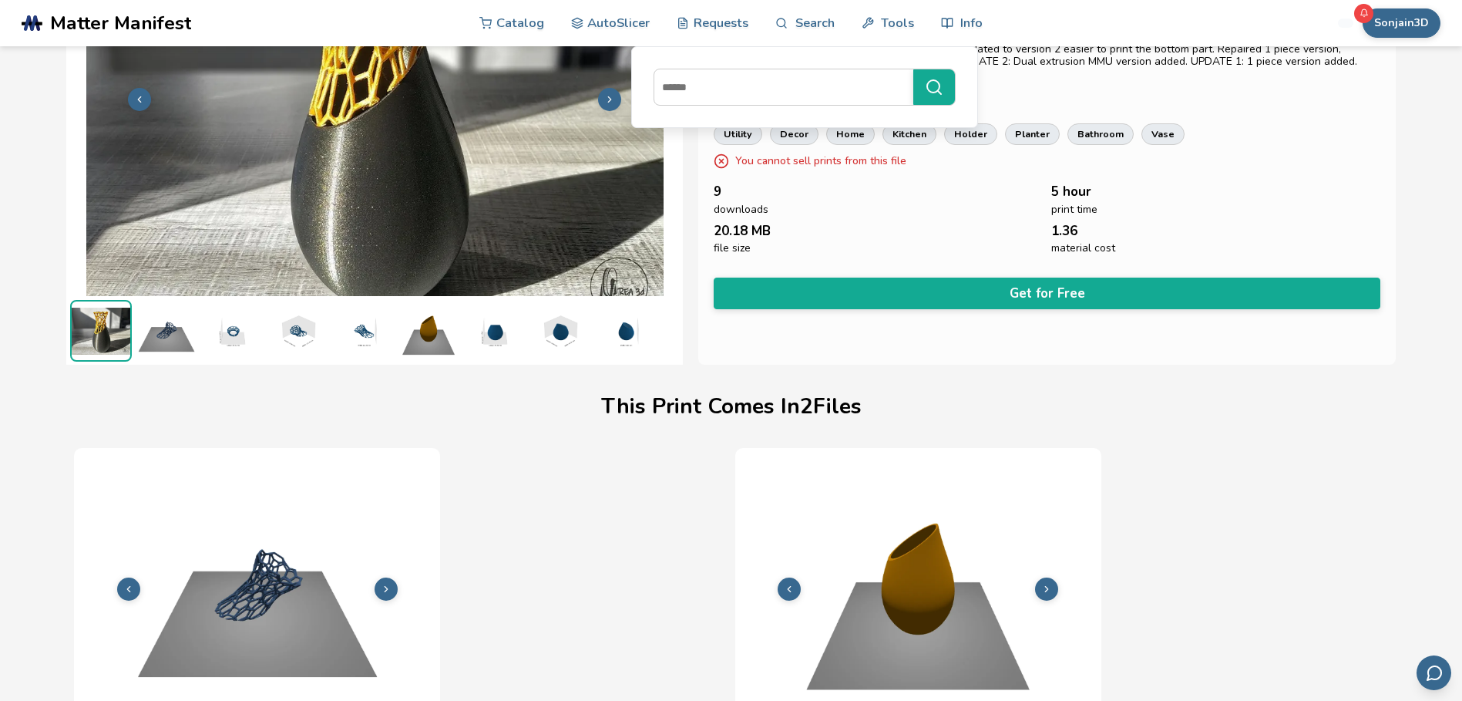
scroll to position [0, 0]
